Goal: Task Accomplishment & Management: Use online tool/utility

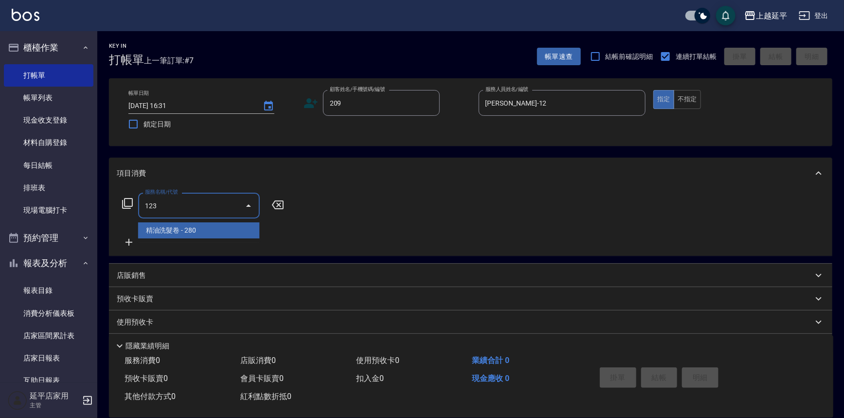
click at [214, 230] on span "精油洗髮卷 - 280" at bounding box center [199, 230] width 122 height 16
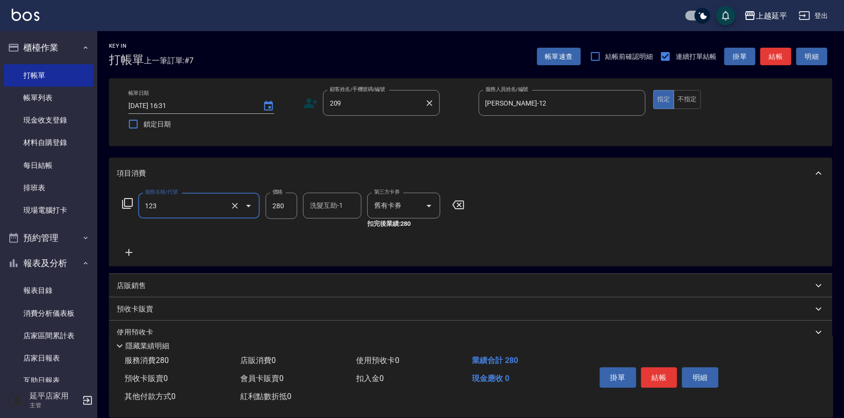
click at [393, 111] on div "209 顧客姓名/手機號碼/編號" at bounding box center [381, 103] width 117 height 26
type input "精油洗髮卷(123)"
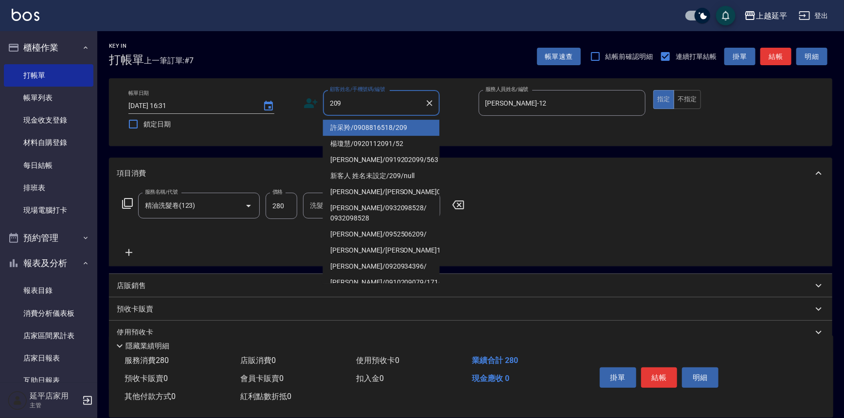
click at [392, 127] on li "許采羚/0908816518/209" at bounding box center [381, 128] width 117 height 16
type input "許采羚/0908816518/209"
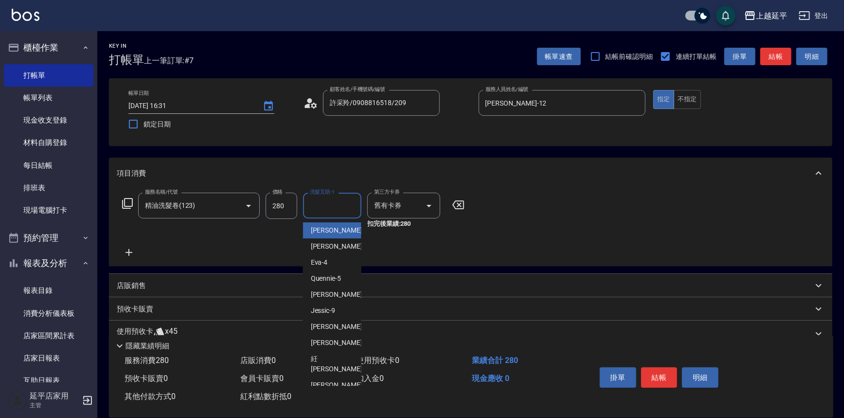
drag, startPoint x: 334, startPoint y: 210, endPoint x: 350, endPoint y: 209, distance: 15.6
click at [335, 210] on input "洗髮互助-1" at bounding box center [332, 205] width 50 height 17
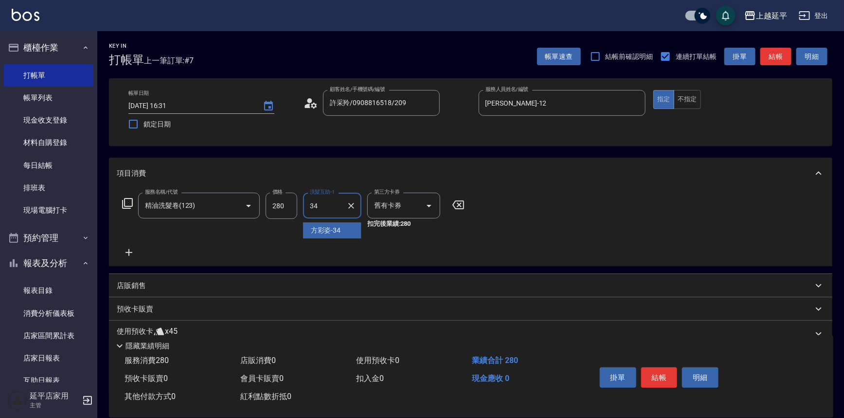
click at [337, 230] on span "[PERSON_NAME]-34" at bounding box center [326, 230] width 30 height 10
type input "[PERSON_NAME]-34"
click at [775, 61] on button "結帳" at bounding box center [775, 57] width 31 height 18
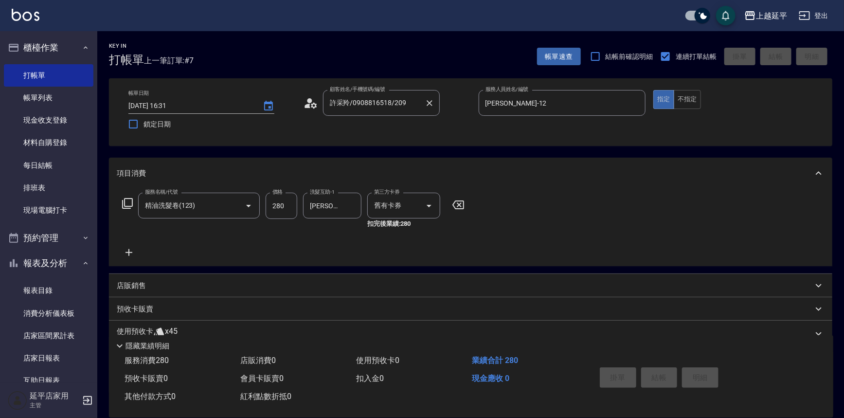
type input "[DATE] 17:03"
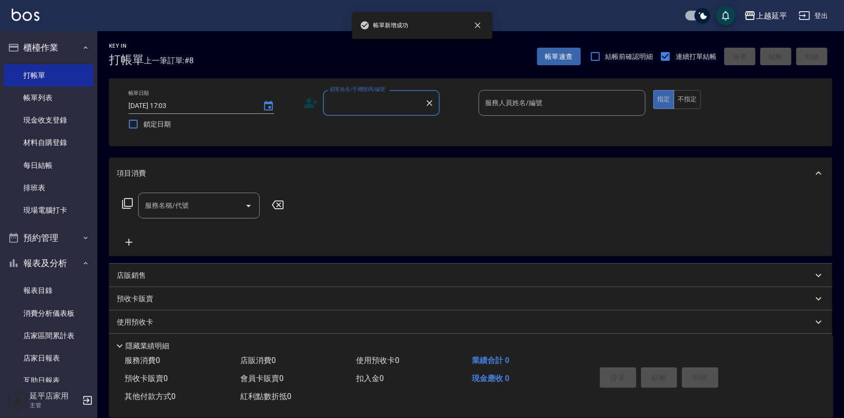
click at [387, 104] on input "顧客姓名/手機號碼/編號" at bounding box center [373, 102] width 93 height 17
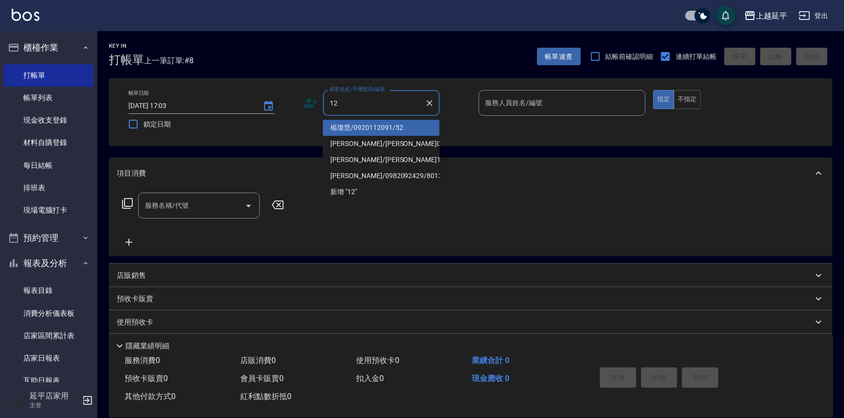
click at [386, 124] on li "楊瓊慧/0920112091/52" at bounding box center [381, 128] width 117 height 16
type input "楊瓊慧/0920112091/52"
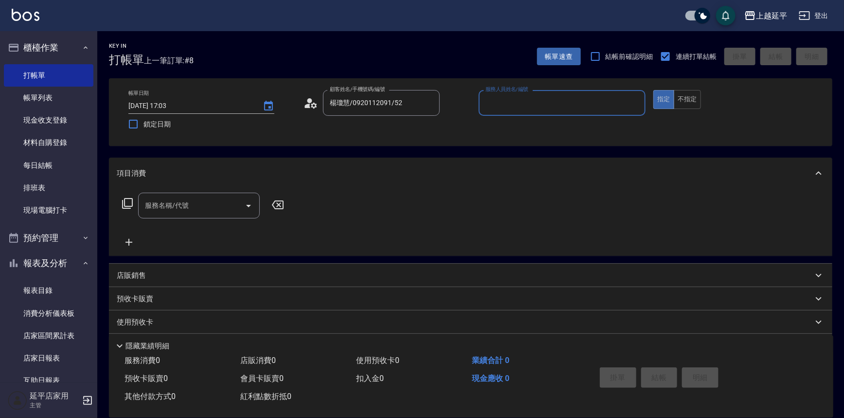
type input "[PERSON_NAME]-12"
drag, startPoint x: 195, startPoint y: 207, endPoint x: 152, endPoint y: 208, distance: 42.8
click at [187, 207] on input "服務名稱/代號" at bounding box center [192, 205] width 98 height 17
click at [123, 205] on icon at bounding box center [127, 203] width 11 height 11
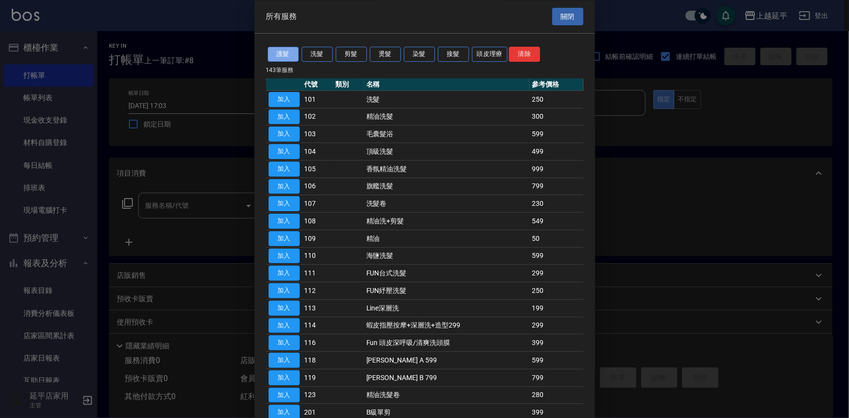
click at [282, 54] on button "護髮" at bounding box center [283, 54] width 31 height 15
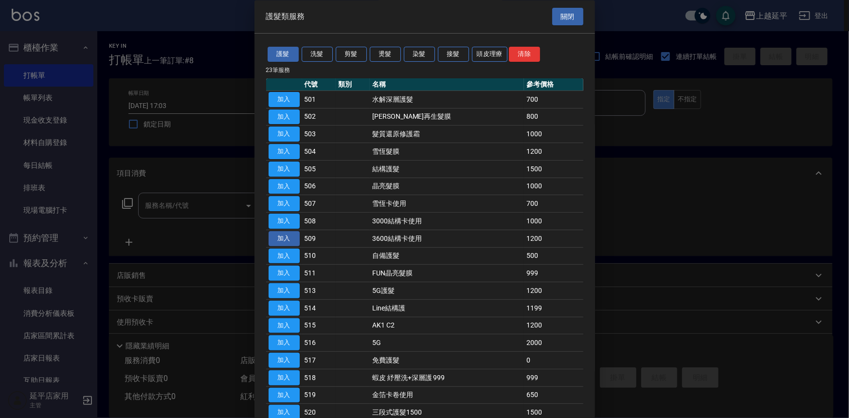
click at [292, 235] on button "加入" at bounding box center [284, 238] width 31 height 15
type input "3600結構卡使用(509)"
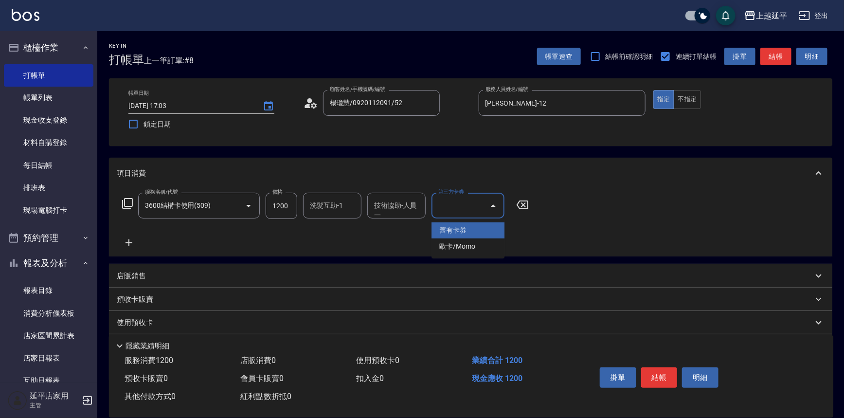
drag, startPoint x: 446, startPoint y: 204, endPoint x: 467, endPoint y: 234, distance: 35.9
click at [448, 209] on input "第三方卡券" at bounding box center [461, 205] width 50 height 17
click at [465, 237] on span "舊有卡券" at bounding box center [468, 230] width 73 height 16
type input "舊有卡券"
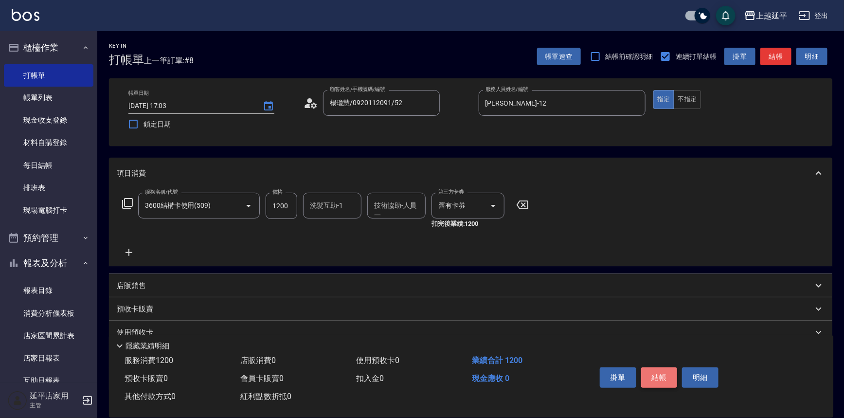
click at [655, 376] on button "結帳" at bounding box center [659, 377] width 36 height 20
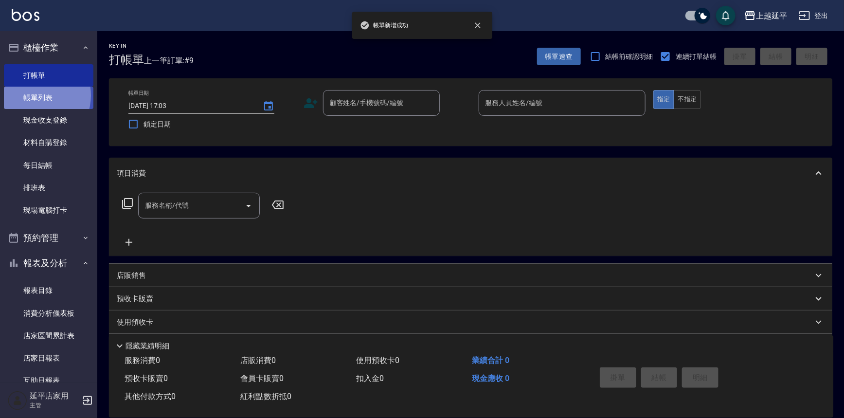
click at [36, 95] on link "帳單列表" at bounding box center [49, 98] width 90 height 22
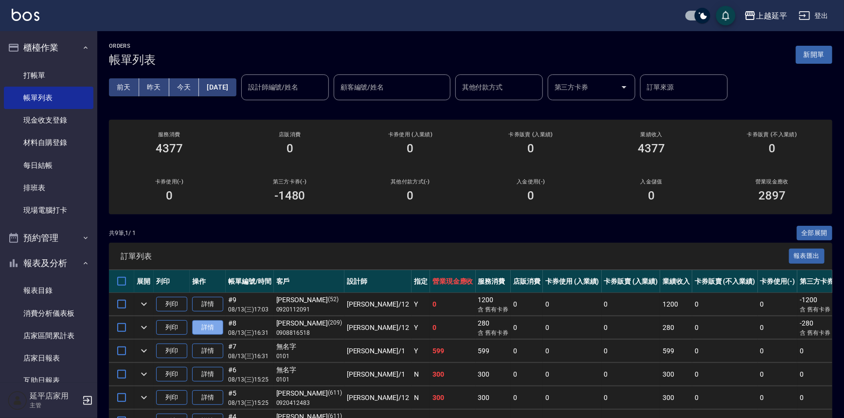
click at [211, 327] on link "詳情" at bounding box center [207, 327] width 31 height 15
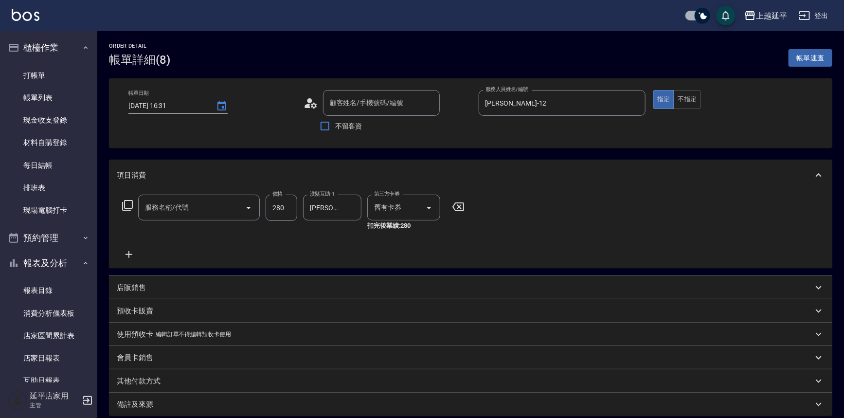
type input "[DATE] 16:31"
type input "[PERSON_NAME]-12"
type input "許采羚/0908816518/209"
type input "精油洗髮卷(123)"
click at [22, 76] on li "櫃檯作業 打帳單 帳單列表 現金收支登錄 材料自購登錄 每日結帳 排班表 現場電腦打卡" at bounding box center [49, 130] width 90 height 190
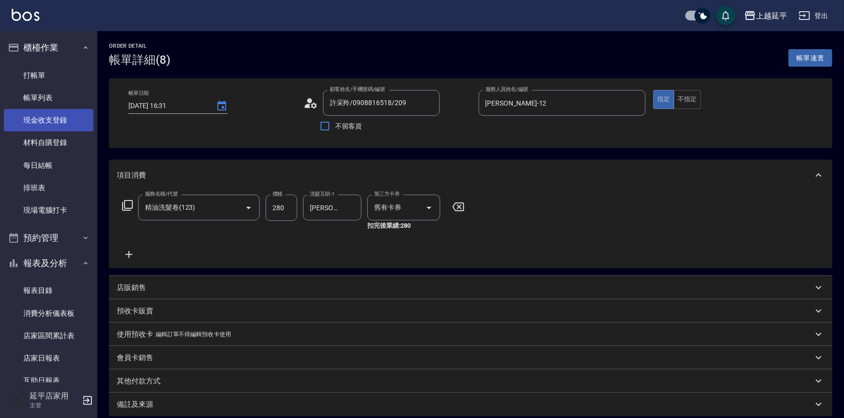
click at [6, 121] on link "現金收支登錄" at bounding box center [49, 120] width 90 height 22
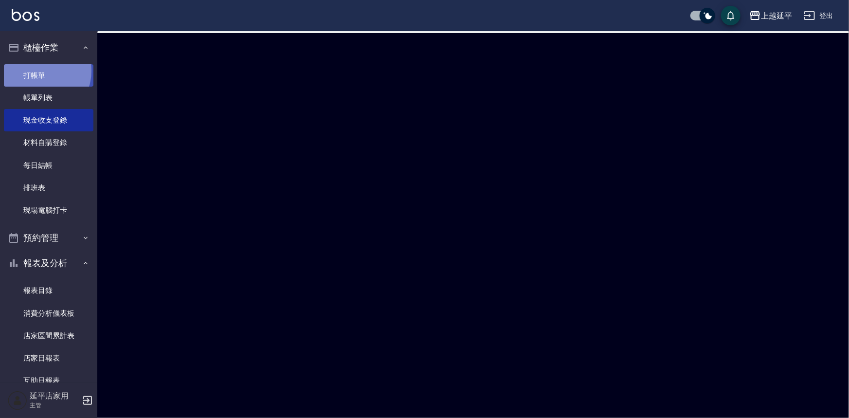
click at [39, 71] on link "打帳單" at bounding box center [49, 75] width 90 height 22
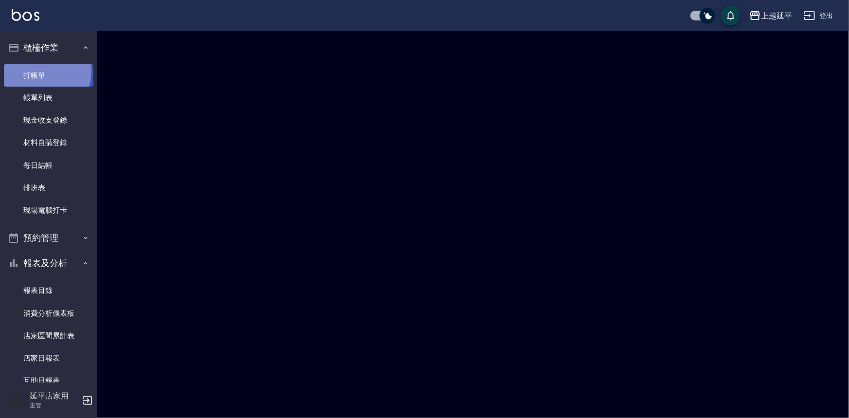
click at [39, 71] on link "打帳單" at bounding box center [49, 75] width 90 height 22
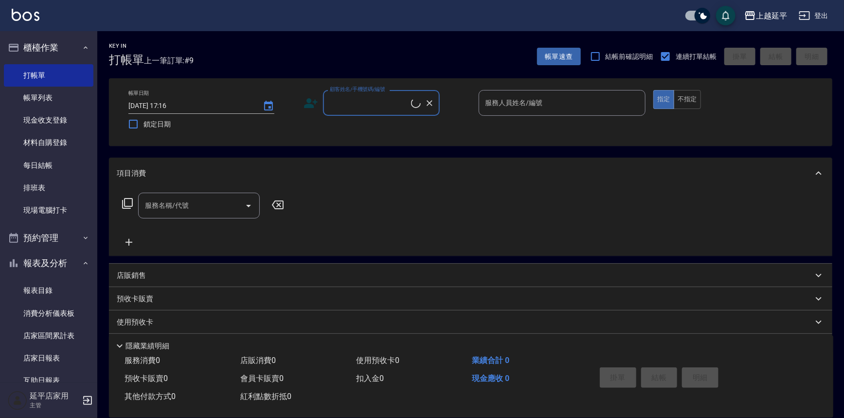
click at [104, 72] on div "Key In 打帳單 上一筆訂單:#9 帳單速查 結帳前確認明細 連續打單結帳 掛單 結帳 明細 帳單日期 [DATE] 17:16 鎖定日期 顧客姓名/手機…" at bounding box center [470, 251] width 747 height 441
drag, startPoint x: 104, startPoint y: 73, endPoint x: 108, endPoint y: 76, distance: 5.5
click at [108, 75] on div "Key In 打帳單 上一筆訂單:#9 帳單速查 結帳前確認明細 連續打單結帳 掛單 結帳 明細 帳單日期 [DATE] 17:16 鎖定日期 顧客姓名/手機…" at bounding box center [470, 251] width 747 height 441
click at [377, 94] on div "顧客姓名/手機號碼/編號 顧客姓名/手機號碼/編號" at bounding box center [381, 103] width 117 height 26
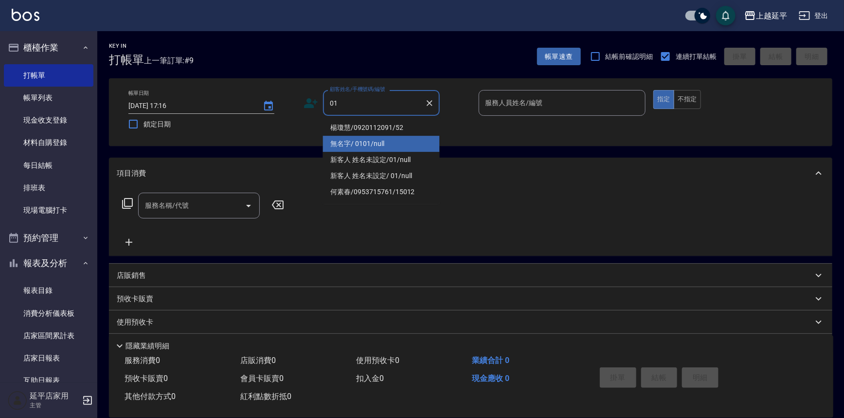
type input "01"
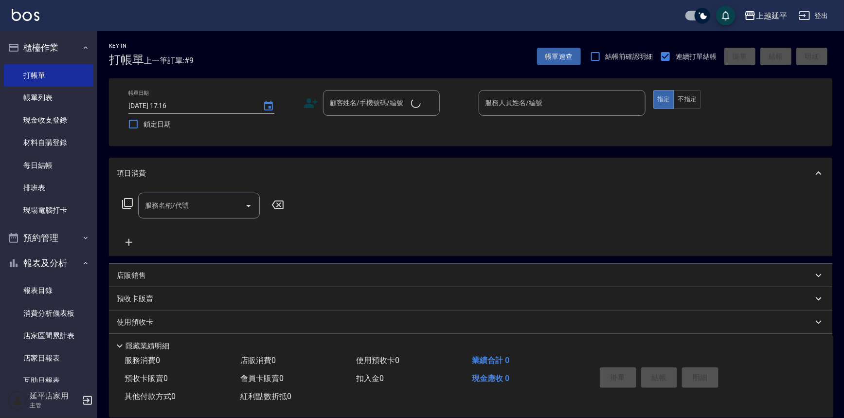
click at [388, 141] on div "帳單日期 [DATE] 17:16 鎖定日期 顧客姓名/手機號碼/編號 顧客姓名/手機號碼/編號 服務人員姓名/編號 服務人員姓名/編號 指定 不指定" at bounding box center [470, 112] width 723 height 68
click at [397, 104] on input "顧客姓名/手機號碼/編號" at bounding box center [369, 102] width 84 height 17
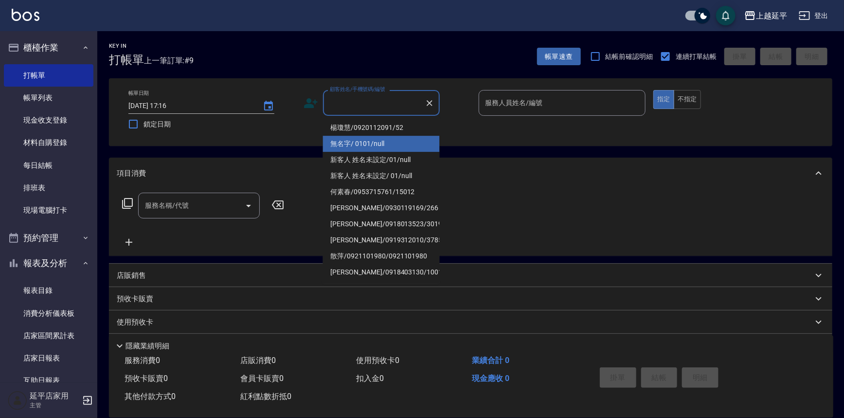
click at [390, 141] on li "無名字/ 0101/null" at bounding box center [381, 144] width 117 height 16
type input "無名字/ 0101/null"
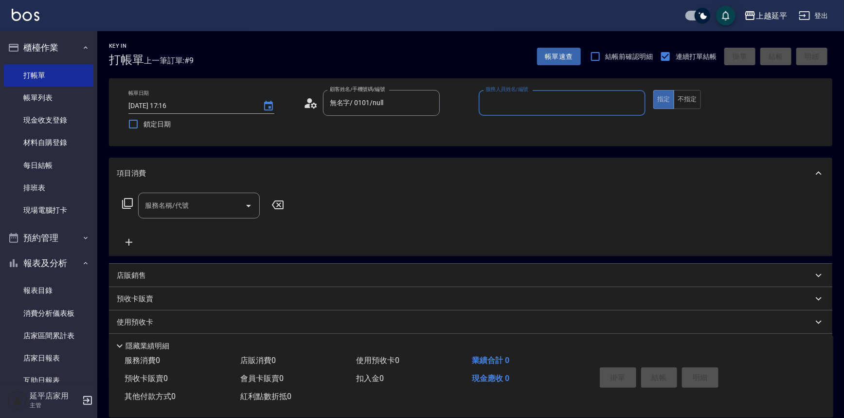
click at [525, 101] on input "服務人員姓名/編號" at bounding box center [562, 102] width 159 height 17
drag, startPoint x: 522, startPoint y: 126, endPoint x: 477, endPoint y: 136, distance: 45.8
click at [520, 125] on div "Eva -4" at bounding box center [562, 128] width 167 height 16
type input "Eva-4"
click at [193, 208] on input "服務名稱/代號" at bounding box center [192, 205] width 98 height 17
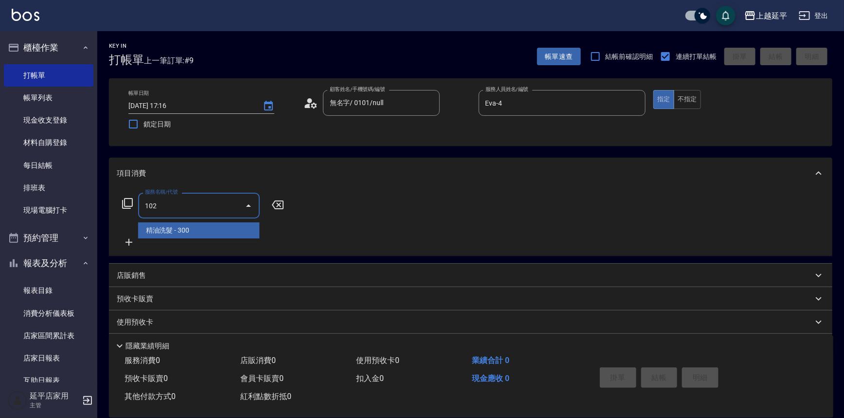
click at [199, 235] on span "精油洗髮 - 300" at bounding box center [199, 230] width 122 height 16
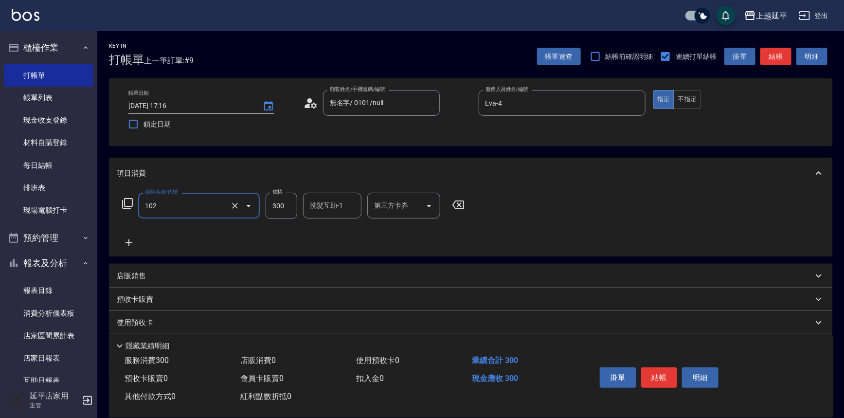
type input "精油洗髮(102)"
click at [327, 204] on div "洗髮互助-1 洗髮互助-1" at bounding box center [332, 206] width 58 height 26
click at [324, 228] on span "[PERSON_NAME]-34" at bounding box center [326, 230] width 30 height 10
type input "[PERSON_NAME]-34"
click at [130, 244] on icon at bounding box center [129, 243] width 24 height 12
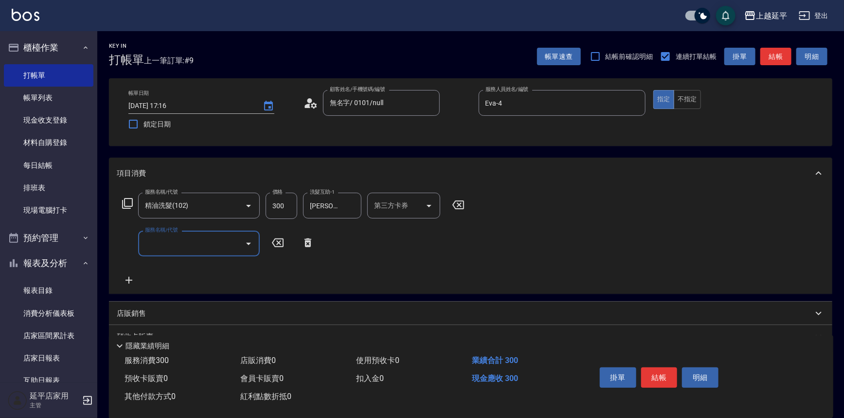
click at [171, 241] on input "服務名稱/代號" at bounding box center [192, 243] width 98 height 17
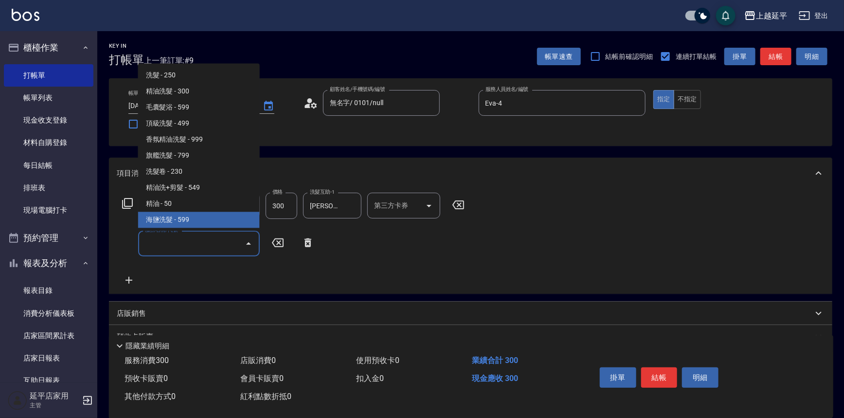
click at [189, 217] on span "海鹽洗髮 - 599" at bounding box center [199, 220] width 122 height 16
type input "海鹽洗髮(110)"
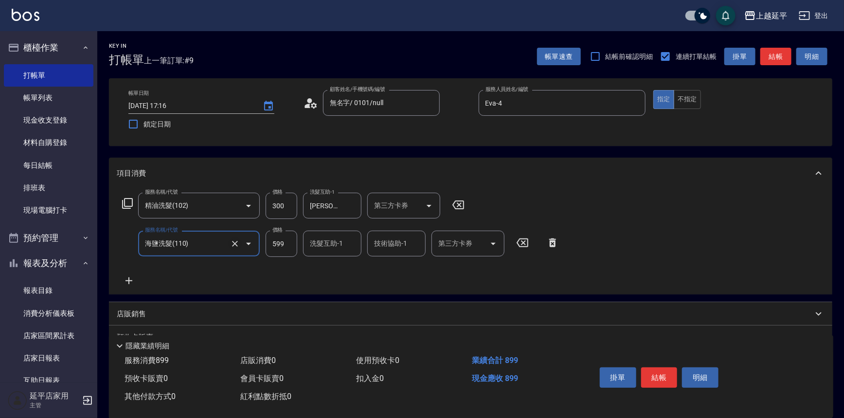
click at [238, 244] on icon "Clear" at bounding box center [235, 244] width 10 height 10
click at [244, 244] on icon "Open" at bounding box center [249, 244] width 12 height 12
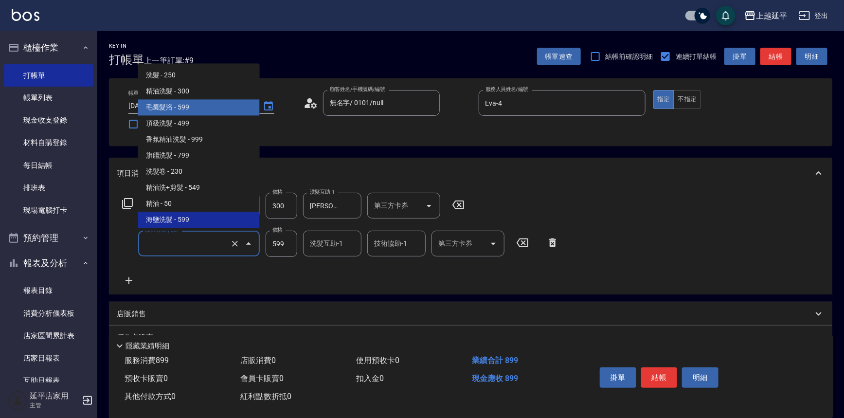
click at [199, 109] on span "毛囊髮浴 - 599" at bounding box center [199, 108] width 122 height 16
type input "毛囊髮浴(103)"
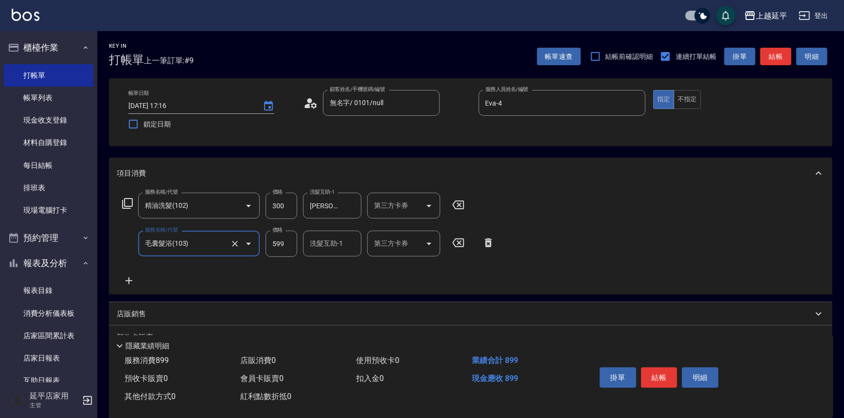
click at [769, 59] on button "結帳" at bounding box center [775, 57] width 31 height 18
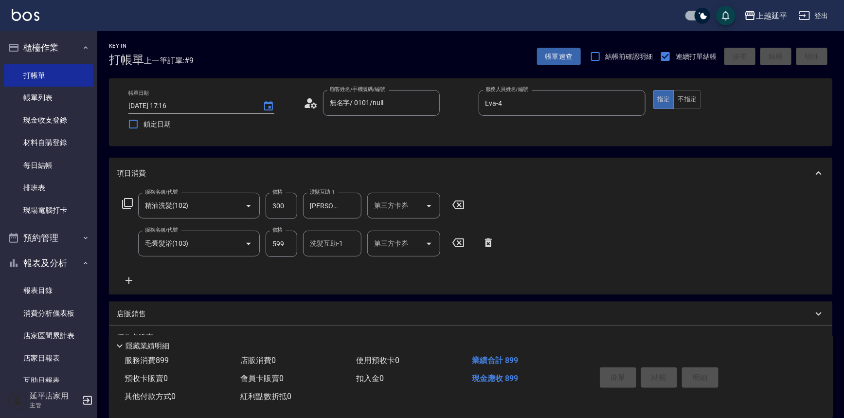
type input "[DATE] 17:17"
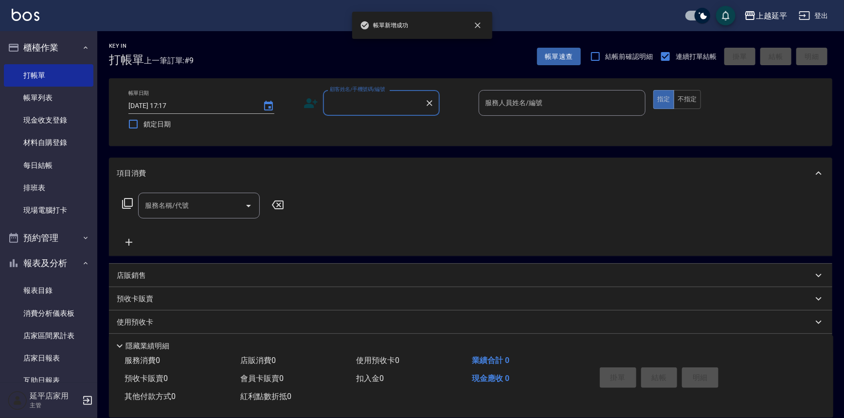
click at [414, 109] on input "顧客姓名/手機號碼/編號" at bounding box center [373, 102] width 93 height 17
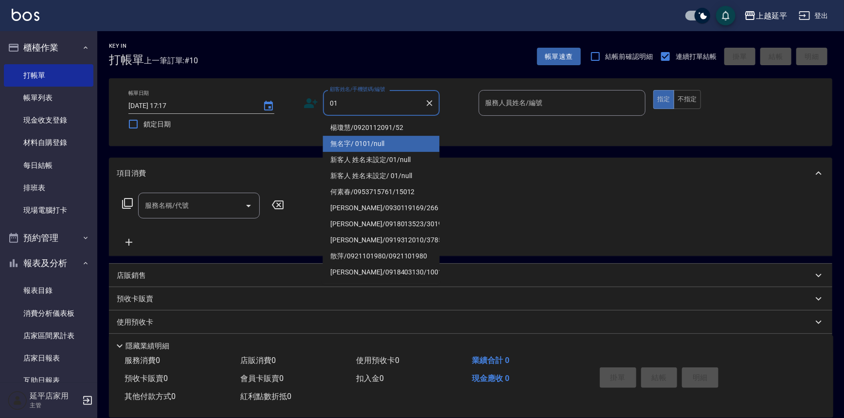
click at [417, 139] on li "無名字/ 0101/null" at bounding box center [381, 144] width 117 height 16
type input "無名字/ 0101/null"
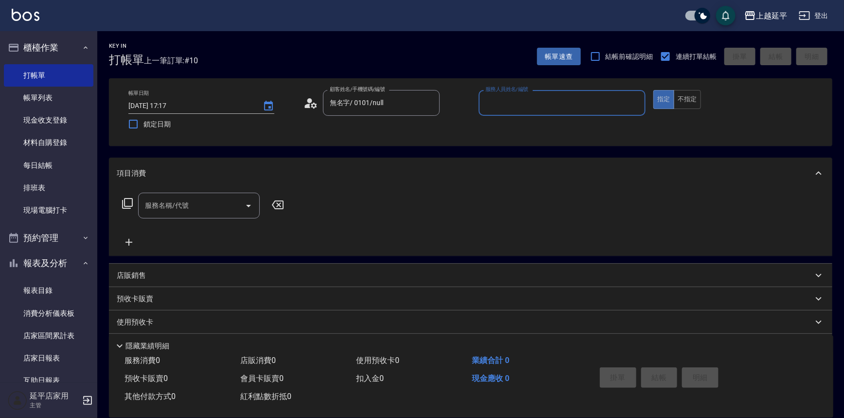
click at [489, 107] on input "服務人員姓名/編號" at bounding box center [562, 102] width 159 height 17
click at [506, 131] on div "Eva -4" at bounding box center [562, 128] width 167 height 16
type input "Eva-4"
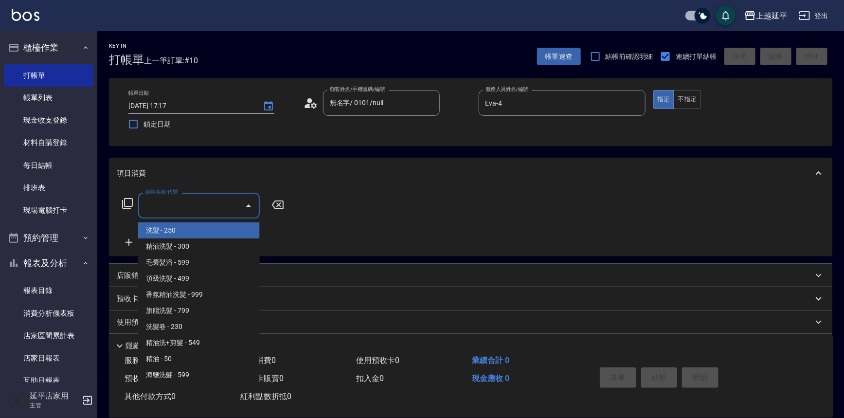
drag, startPoint x: 184, startPoint y: 199, endPoint x: 188, endPoint y: 204, distance: 5.9
click at [185, 199] on div "服務名稱/代號 服務名稱/代號" at bounding box center [199, 206] width 122 height 26
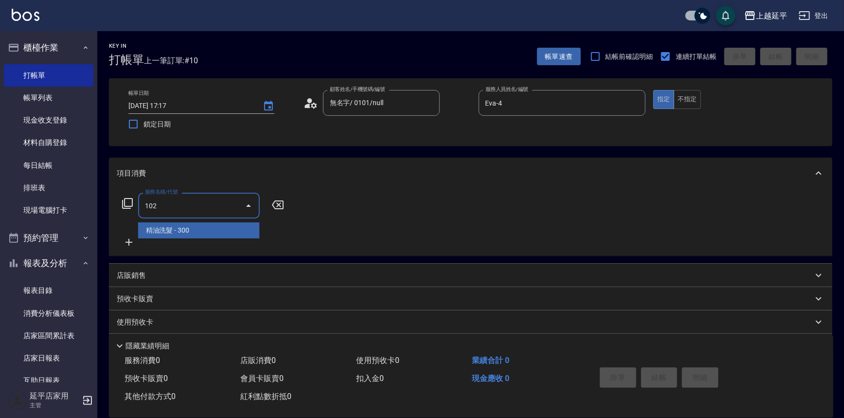
click at [198, 234] on span "精油洗髮 - 300" at bounding box center [199, 230] width 122 height 16
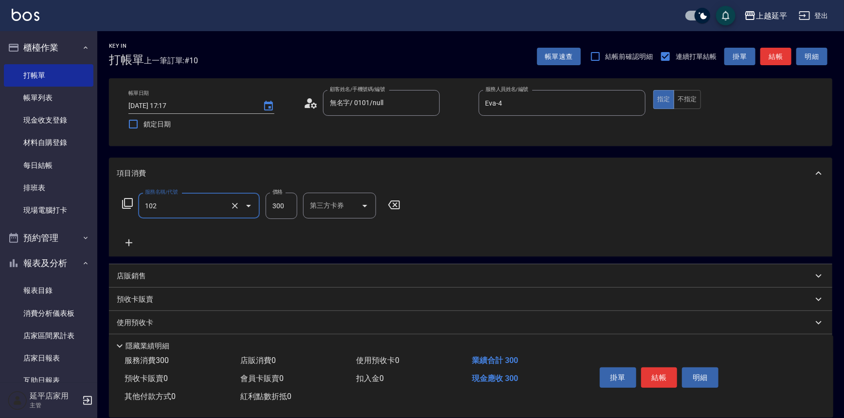
type input "精油洗髮(102)"
click at [130, 243] on icon at bounding box center [129, 242] width 7 height 7
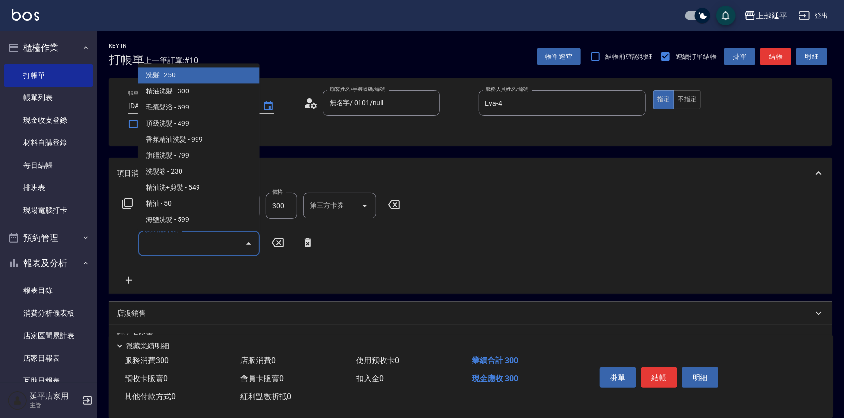
click at [189, 244] on input "服務名稱/代號" at bounding box center [192, 243] width 98 height 17
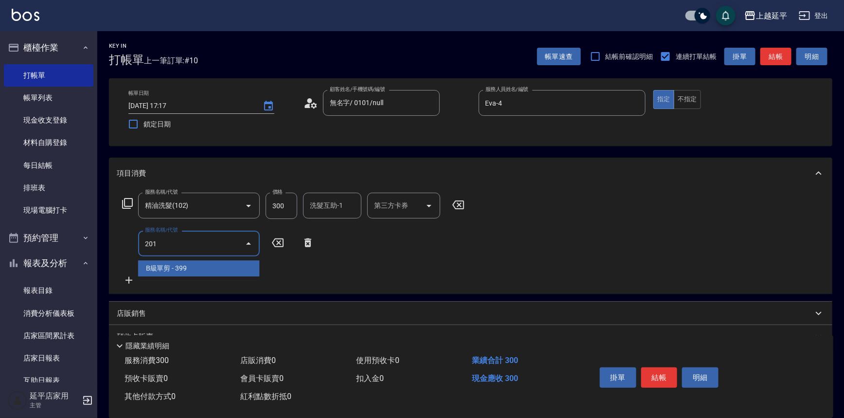
click at [191, 268] on span "B級單剪 - 399" at bounding box center [199, 268] width 122 height 16
click at [273, 246] on input "399" at bounding box center [282, 244] width 32 height 26
type input "B級單剪(201)"
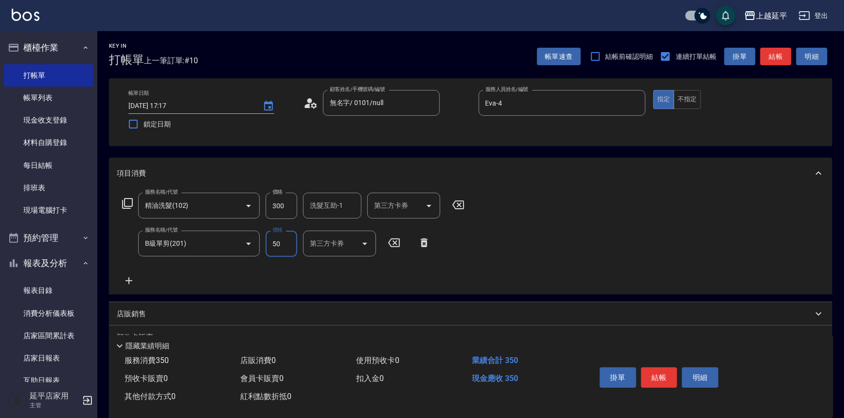
type input "50"
click at [326, 209] on div "洗髮互助-1 洗髮互助-1" at bounding box center [332, 206] width 58 height 26
click at [337, 235] on span "[PERSON_NAME]-34" at bounding box center [326, 230] width 30 height 10
type input "[PERSON_NAME]-34"
click at [677, 100] on button "不指定" at bounding box center [687, 99] width 27 height 19
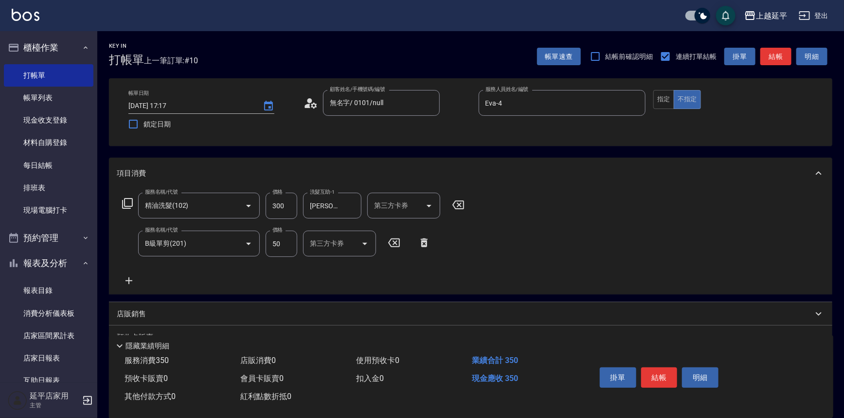
click at [783, 55] on button "結帳" at bounding box center [775, 57] width 31 height 18
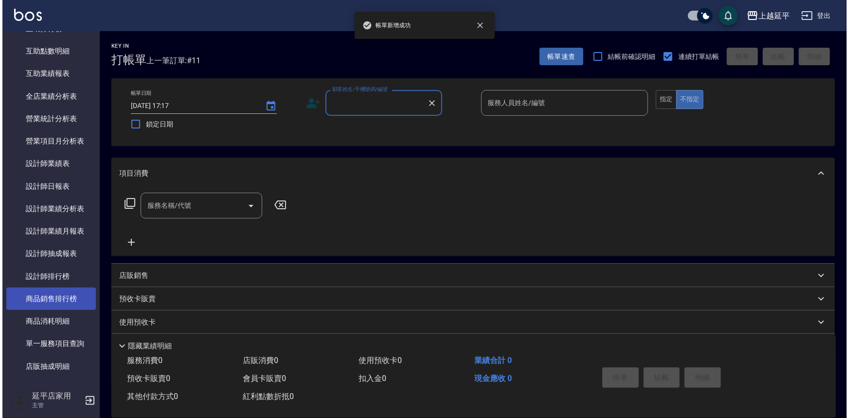
scroll to position [442, 0]
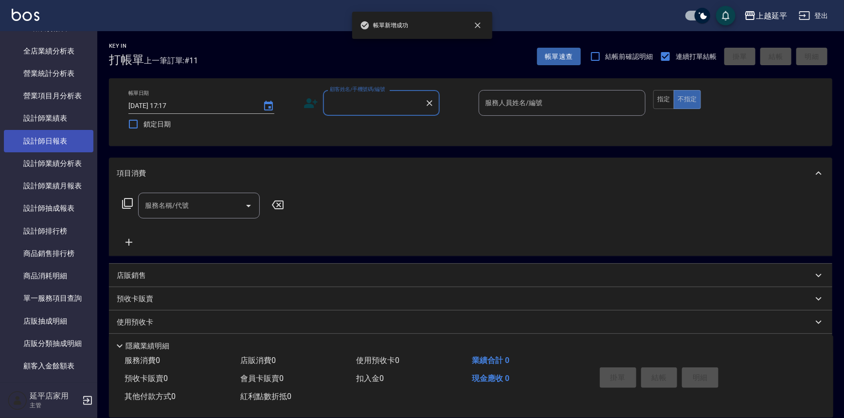
click at [59, 144] on link "設計師日報表" at bounding box center [49, 141] width 90 height 22
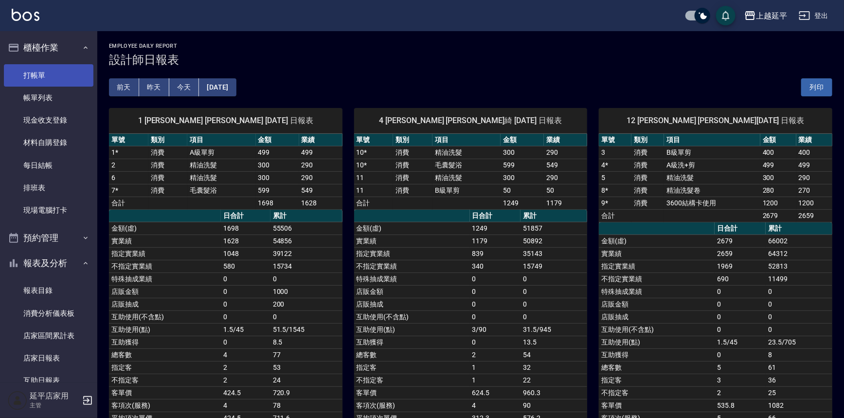
click at [53, 70] on link "打帳單" at bounding box center [49, 75] width 90 height 22
